Goal: Find specific page/section

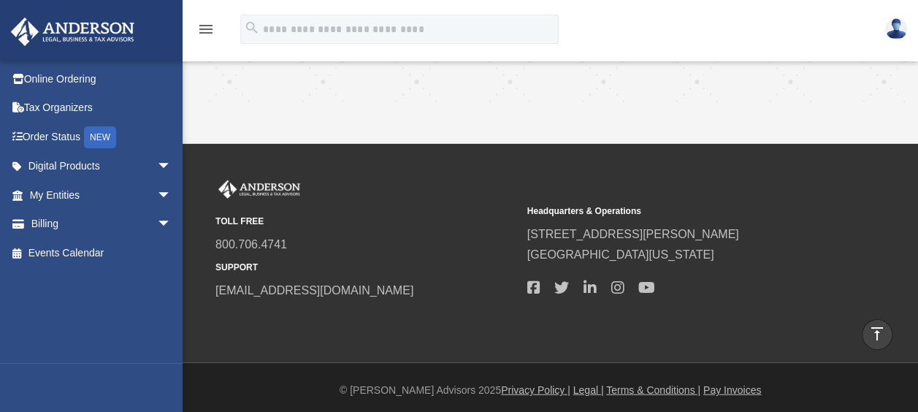
scroll to position [1624, 0]
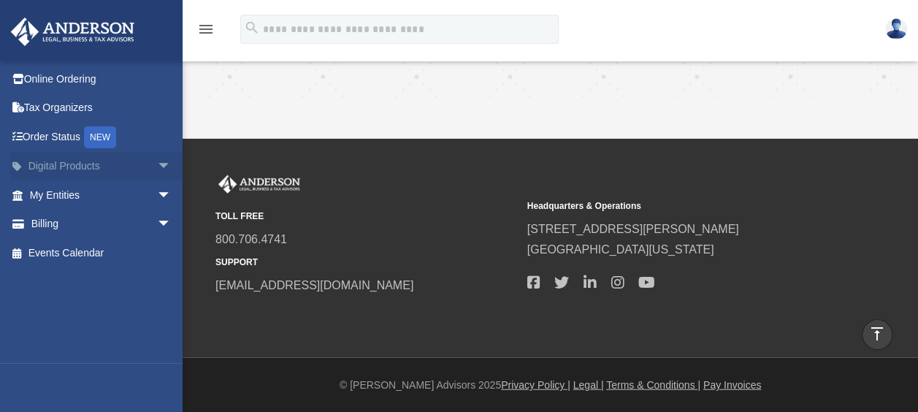
click at [157, 159] on span "arrow_drop_down" at bounding box center [171, 167] width 29 height 30
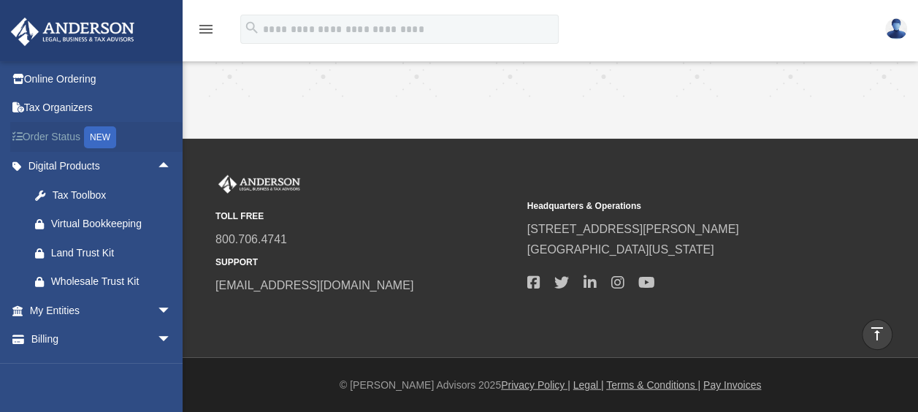
click at [66, 139] on link "Order Status NEW" at bounding box center [101, 137] width 183 height 30
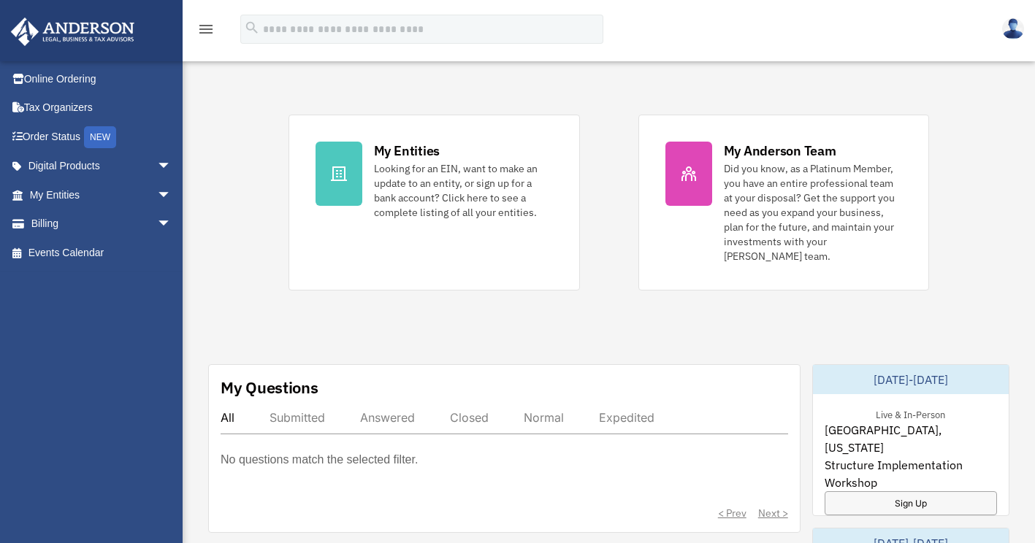
scroll to position [511, 0]
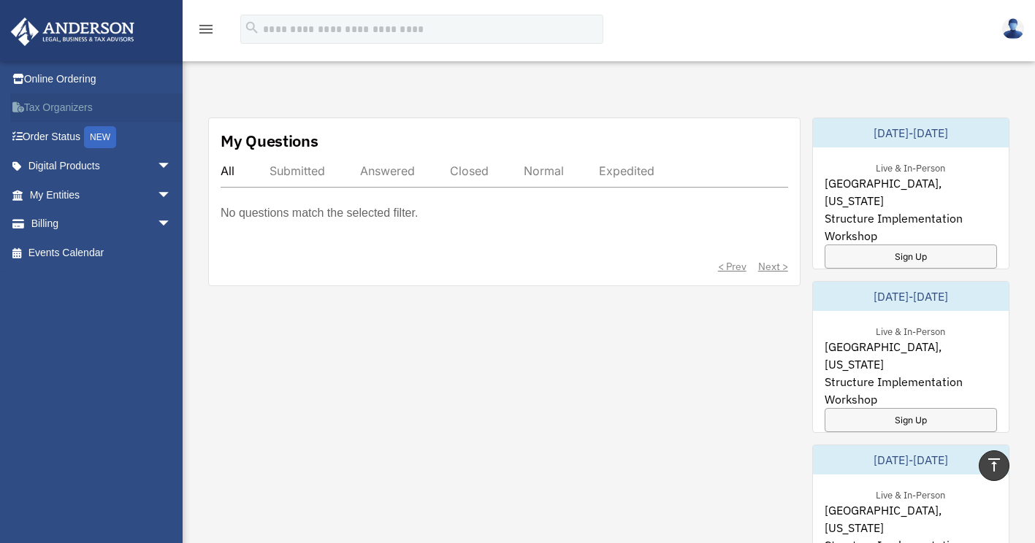
click at [53, 111] on link "Tax Organizers" at bounding box center [101, 107] width 183 height 29
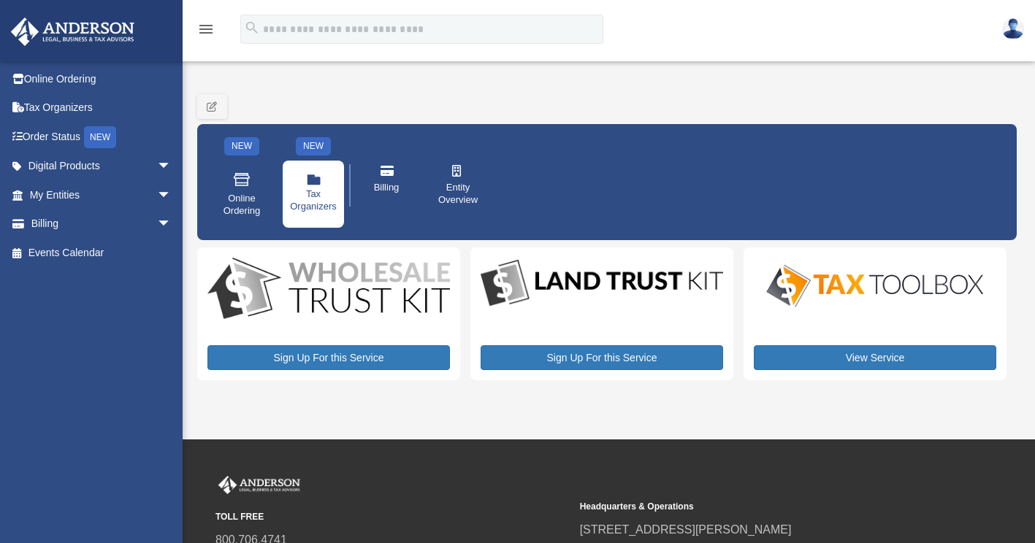
click at [325, 180] on link ".cls-1{fill:none;stroke:#ffffff;stroke-linecap:round;stroke-linejoin:round;stro…" at bounding box center [313, 194] width 61 height 67
